Goal: Communication & Community: Connect with others

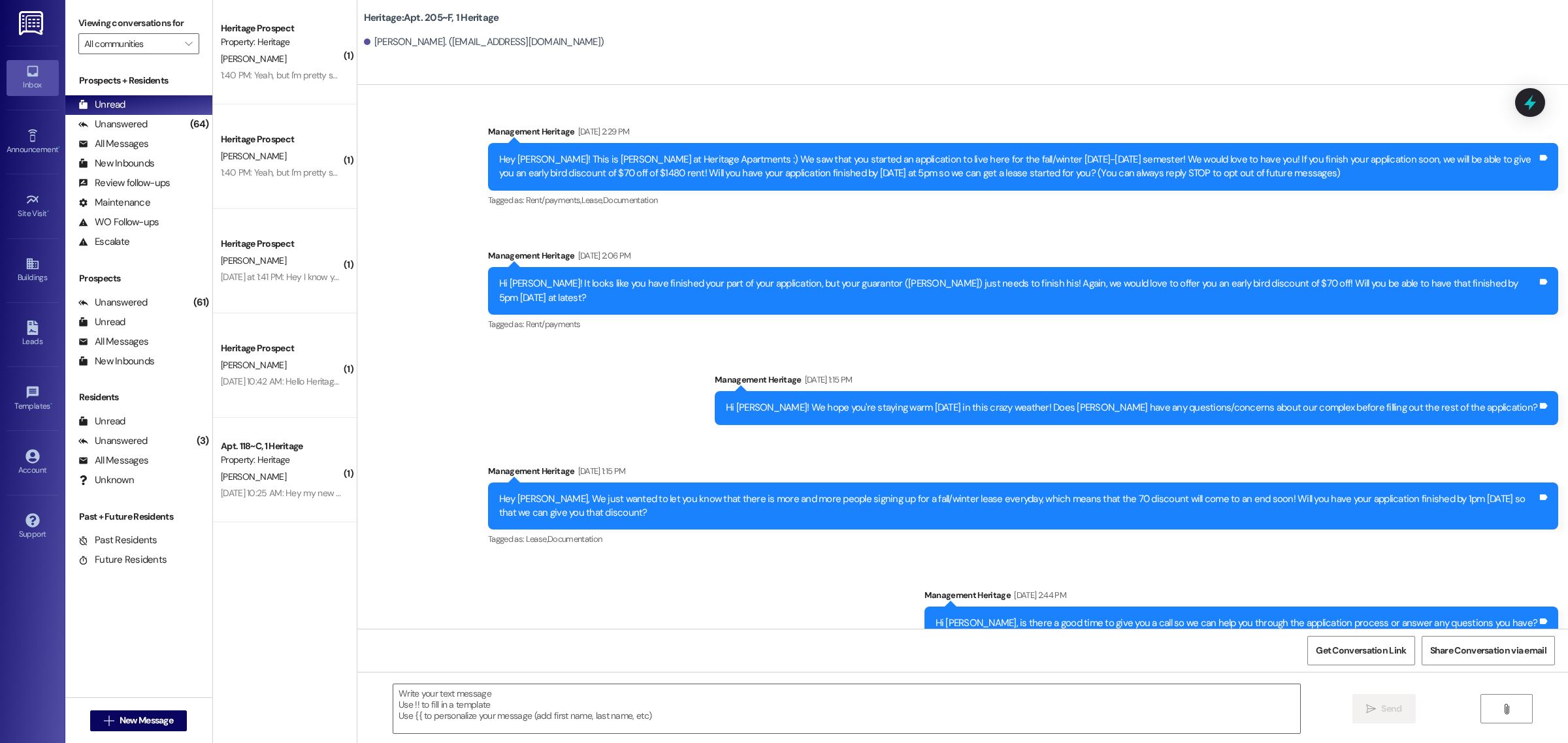
scroll to position [14775, 0]
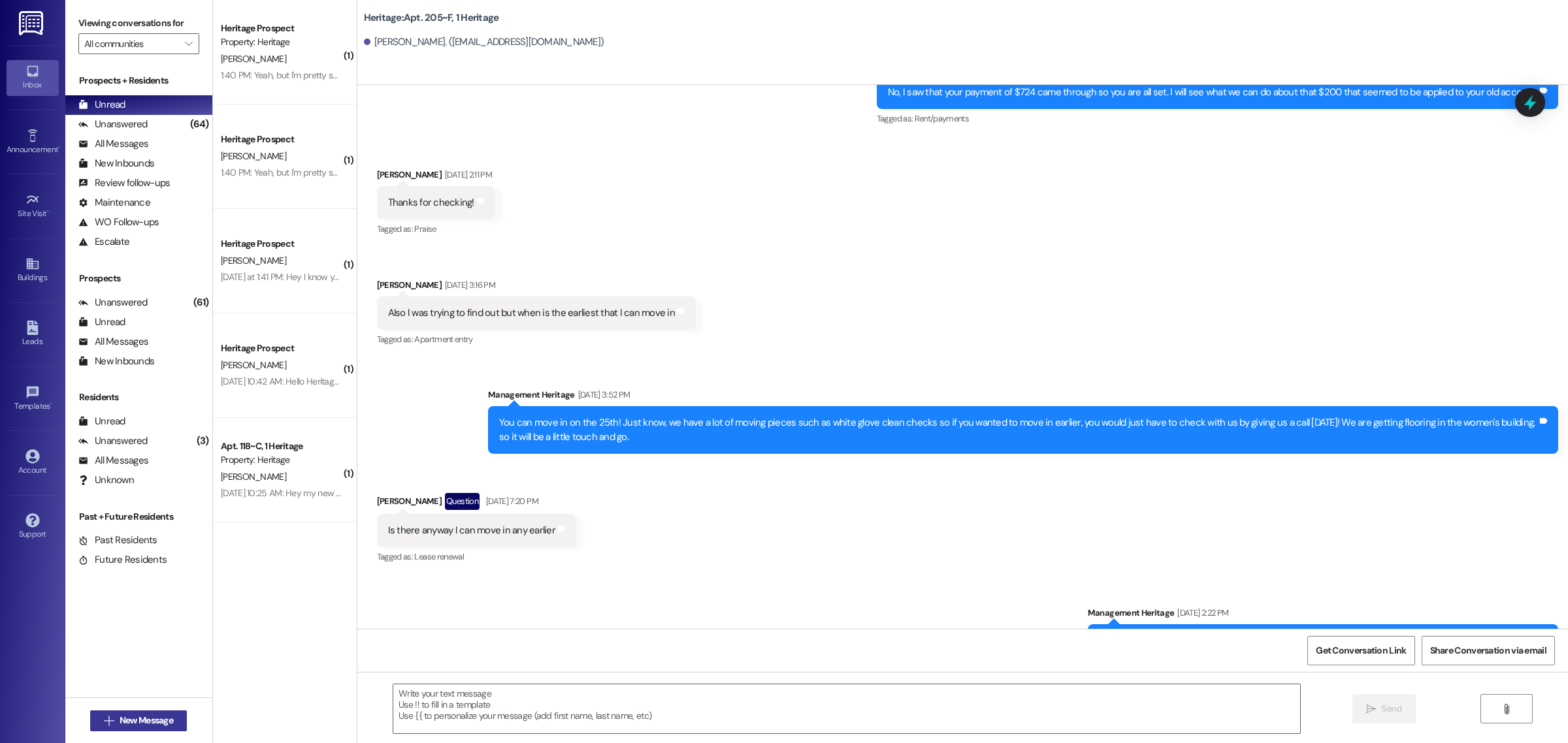
click at [154, 725] on span "New Message" at bounding box center [146, 720] width 53 height 14
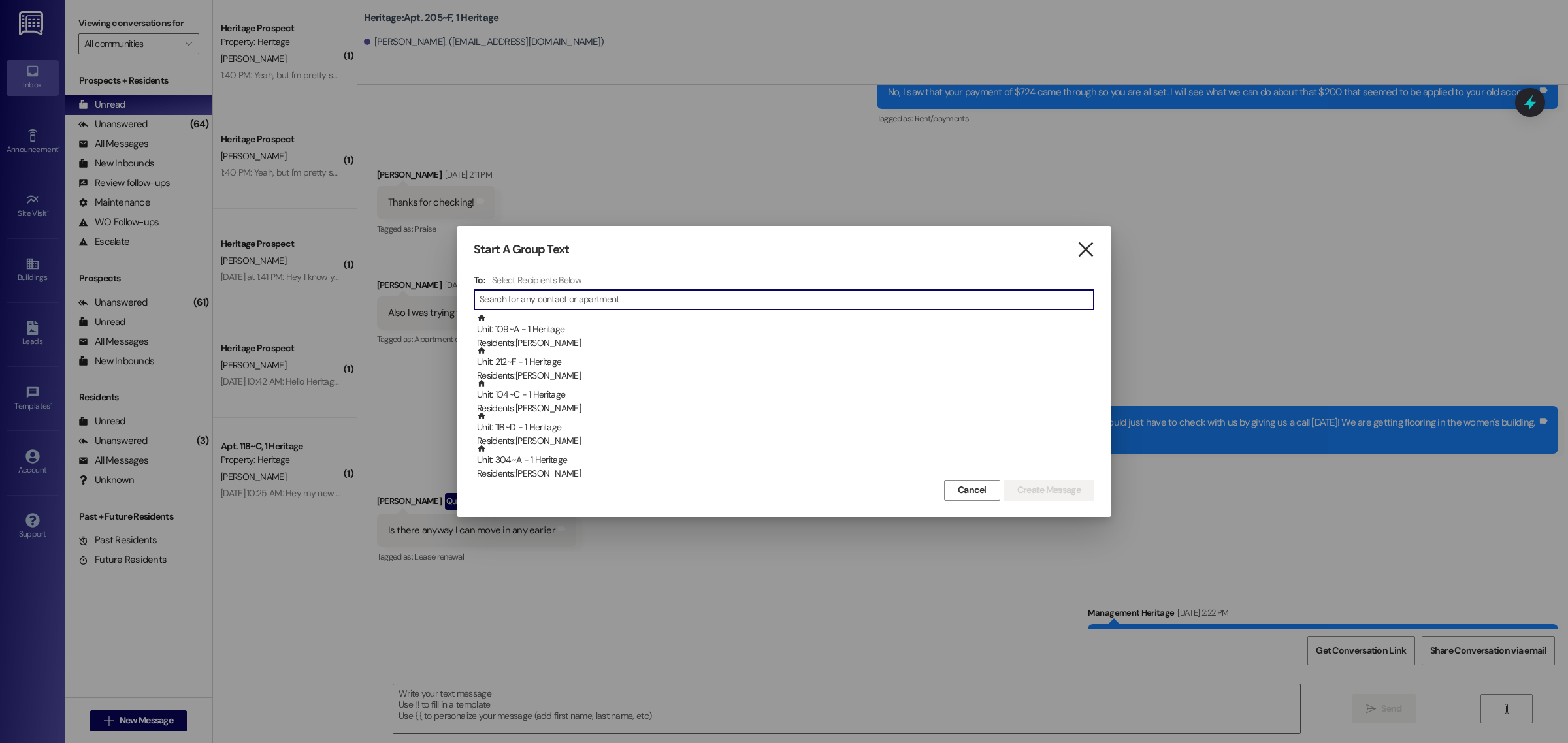
click at [1092, 250] on icon "" at bounding box center [1085, 250] width 18 height 14
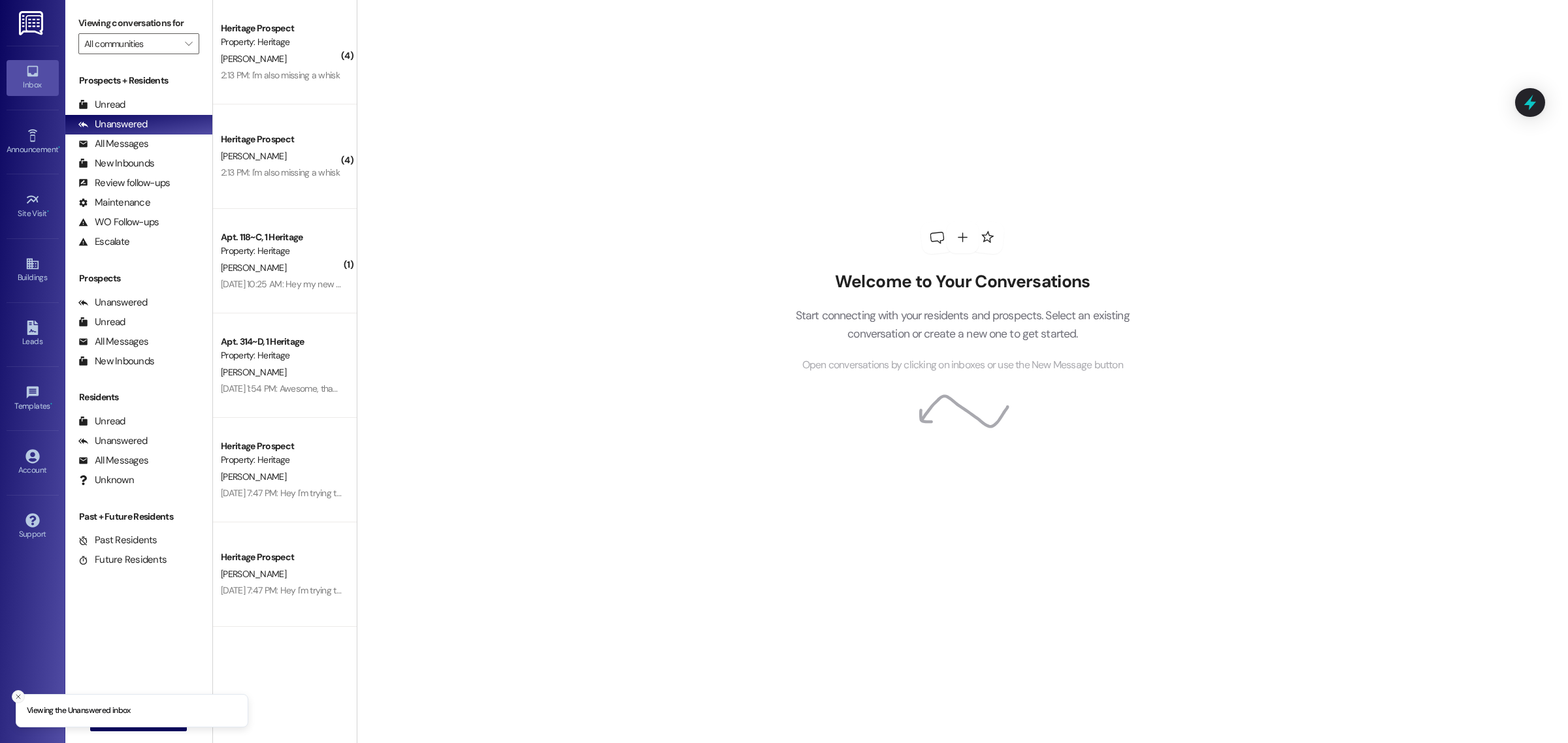
click at [16, 697] on icon "Close toast" at bounding box center [18, 696] width 8 height 8
click at [154, 730] on button " New Message" at bounding box center [139, 720] width 97 height 21
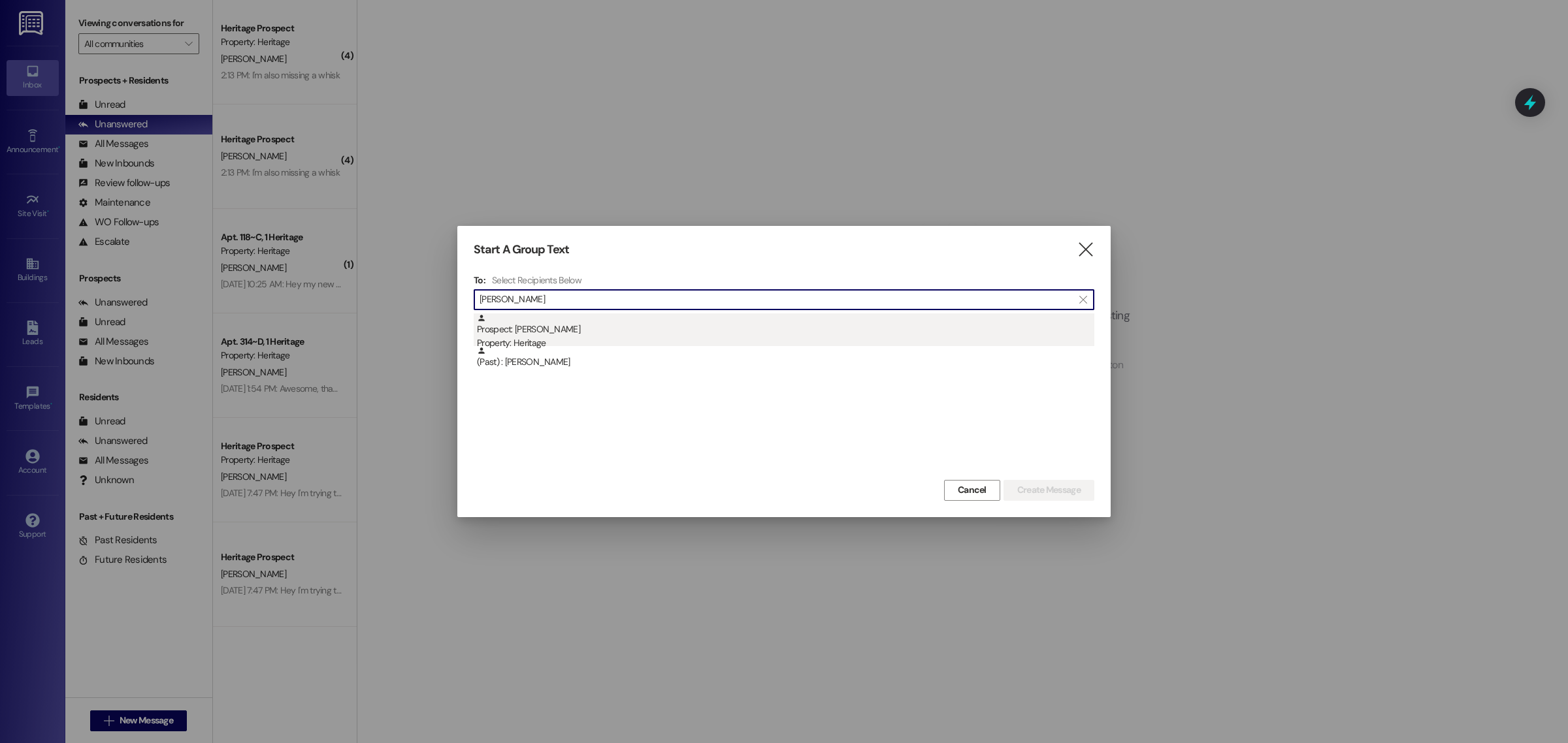
type input "isaac thomas"
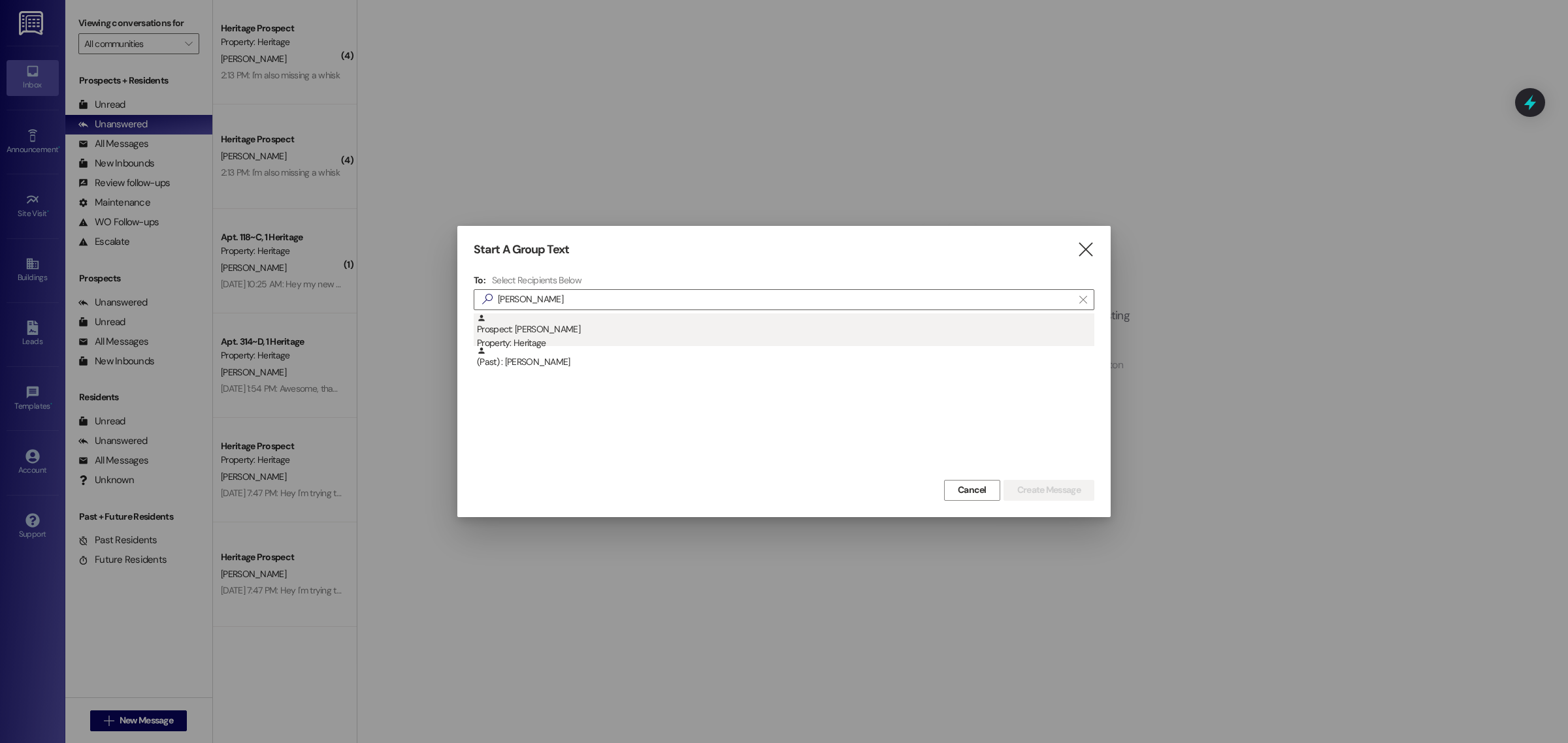
click at [540, 331] on div "Prospect: Isaac Thomas Property: Heritage" at bounding box center [785, 332] width 618 height 37
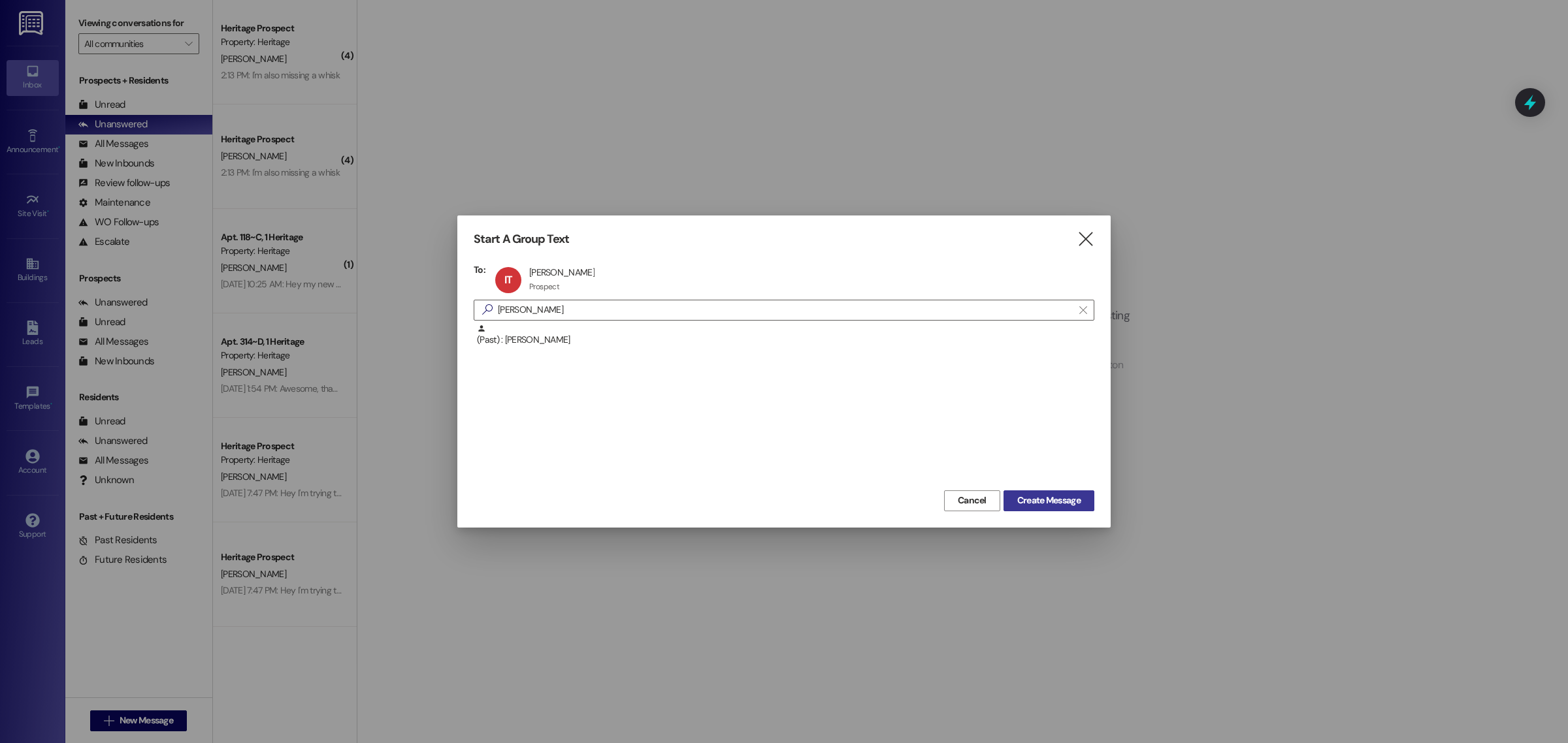
click at [1067, 496] on span "Create Message" at bounding box center [1049, 500] width 63 height 14
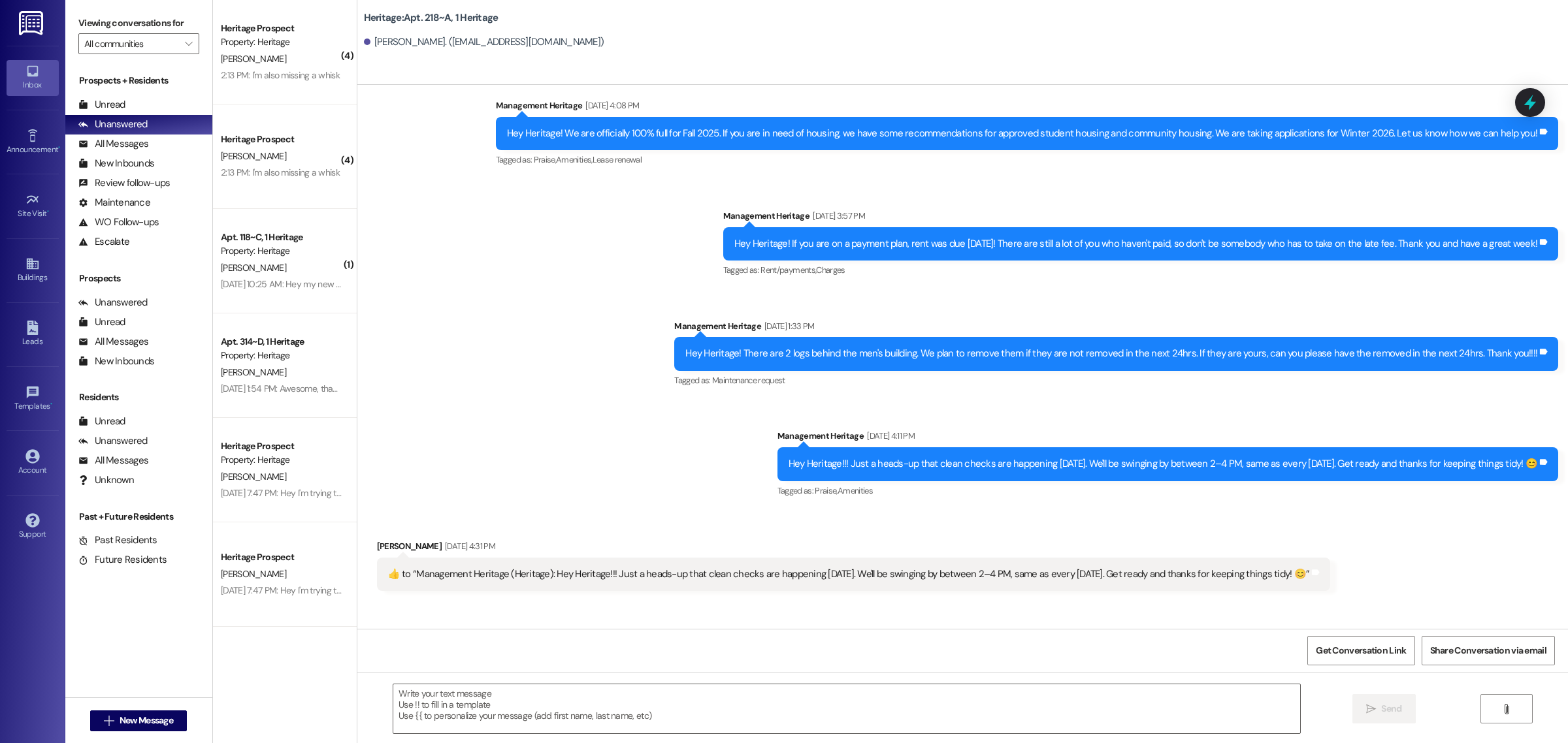
scroll to position [4115, 0]
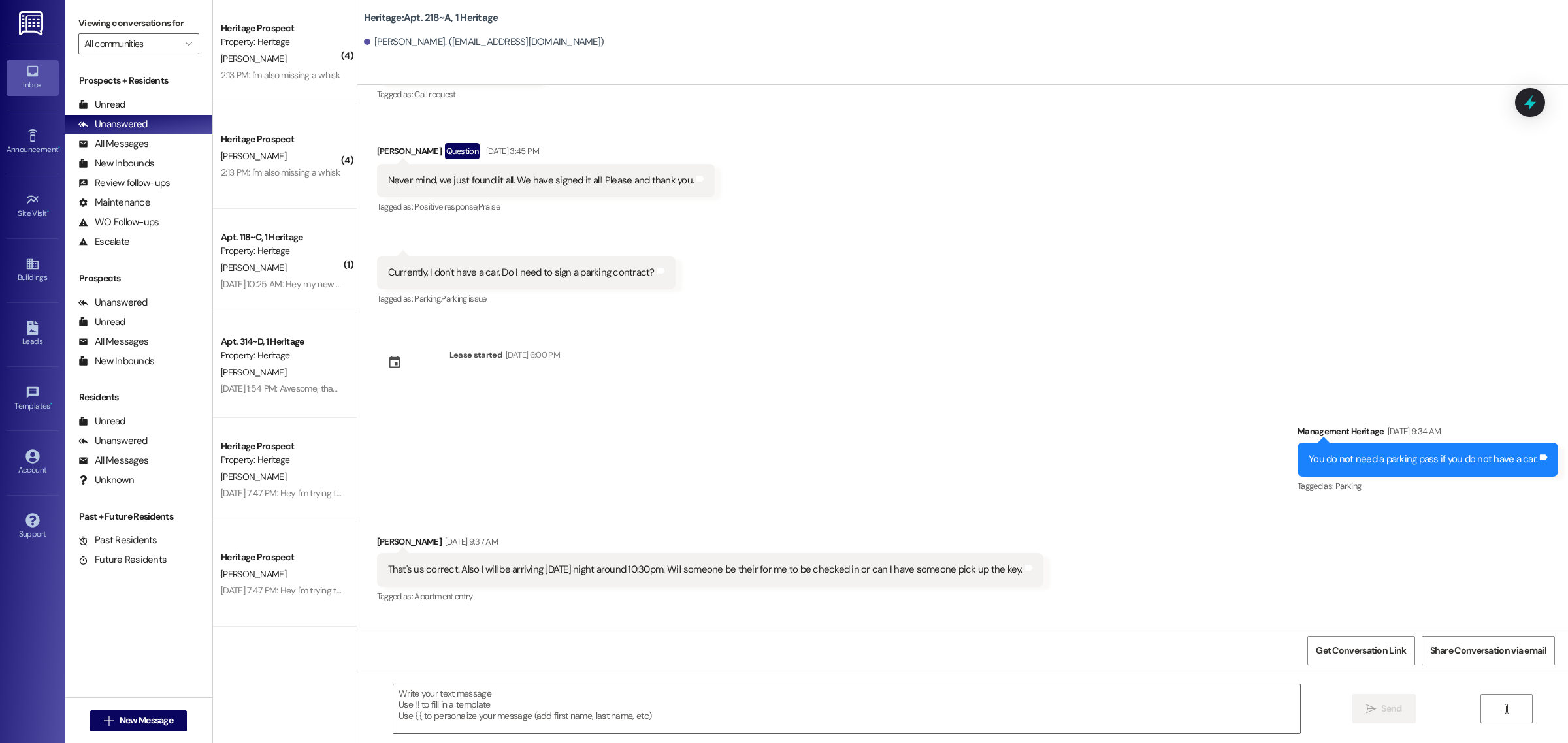
scroll to position [0, 0]
